Goal: Transaction & Acquisition: Book appointment/travel/reservation

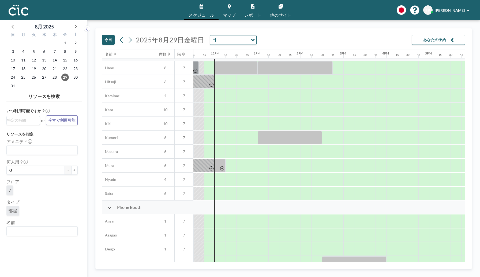
scroll to position [11, 493]
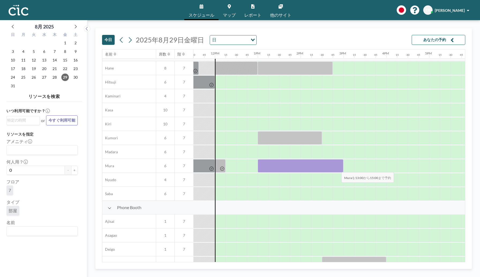
drag, startPoint x: 263, startPoint y: 168, endPoint x: 337, endPoint y: 168, distance: 74.2
click at [337, 168] on div at bounding box center [301, 165] width 86 height 13
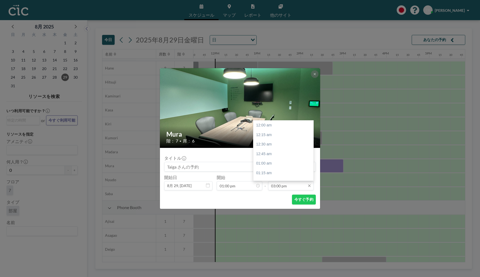
scroll to position [572, 0]
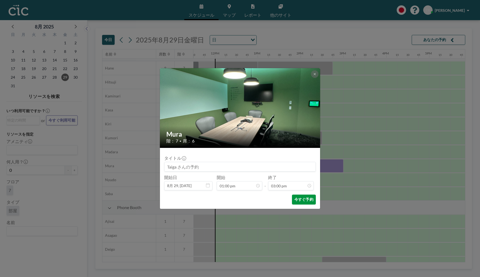
click at [299, 200] on button "今すぐ予約" at bounding box center [304, 199] width 24 height 10
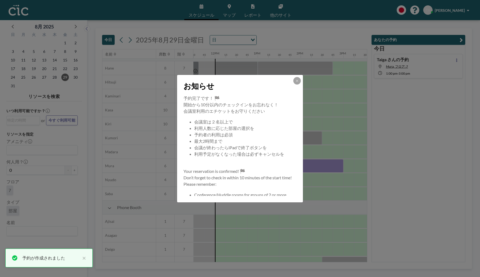
scroll to position [0, 0]
click at [296, 79] on icon at bounding box center [297, 80] width 3 height 3
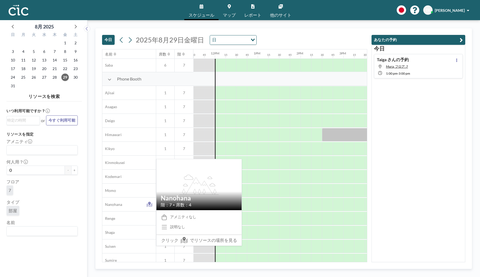
scroll to position [140, 493]
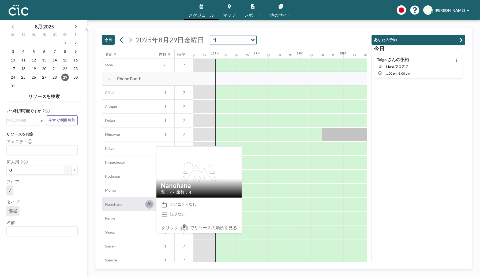
click at [150, 204] on icon at bounding box center [150, 203] width 6 height 5
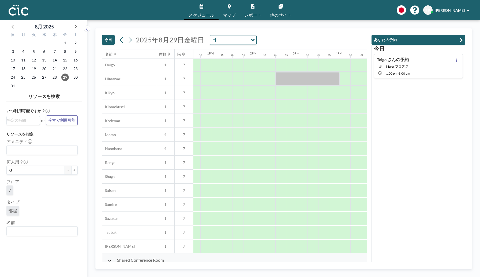
scroll to position [195, 541]
drag, startPoint x: 289, startPoint y: 189, endPoint x: 299, endPoint y: 189, distance: 9.9
click at [299, 189] on div at bounding box center [295, 190] width 21 height 13
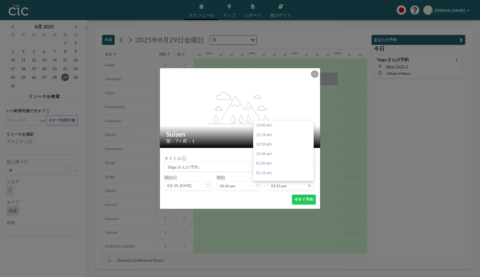
scroll to position [582, 0]
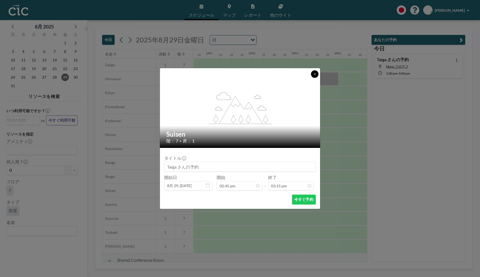
click at [316, 73] on icon at bounding box center [314, 73] width 3 height 3
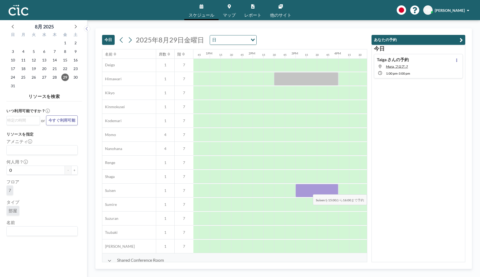
drag, startPoint x: 304, startPoint y: 190, endPoint x: 334, endPoint y: 191, distance: 30.0
click at [334, 191] on div at bounding box center [317, 190] width 43 height 13
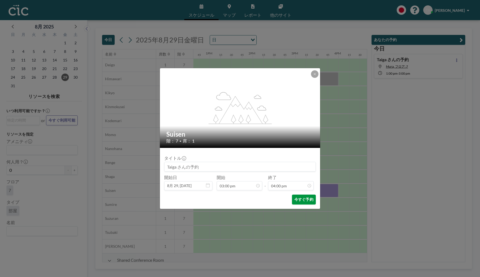
click at [304, 201] on button "今すぐ予約" at bounding box center [304, 199] width 24 height 10
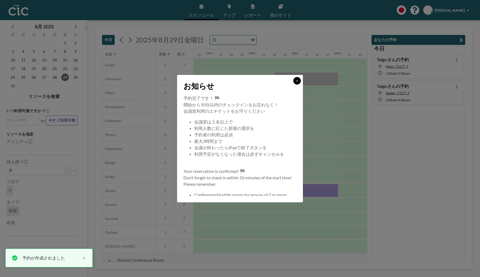
click at [299, 80] on button at bounding box center [297, 81] width 8 height 8
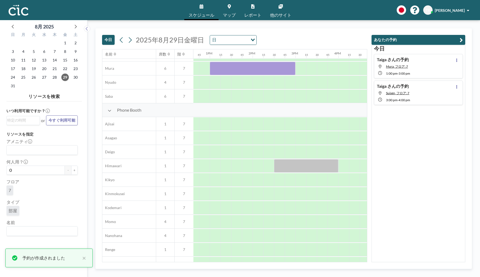
scroll to position [0, 541]
